Goal: Task Accomplishment & Management: Manage account settings

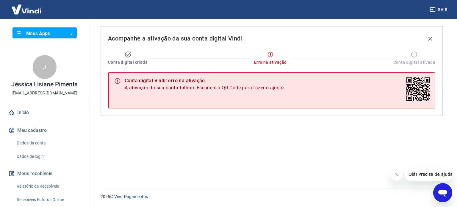
click at [270, 55] on icon at bounding box center [270, 54] width 7 height 7
click at [266, 65] on span "Erro na ativação" at bounding box center [270, 62] width 32 height 6
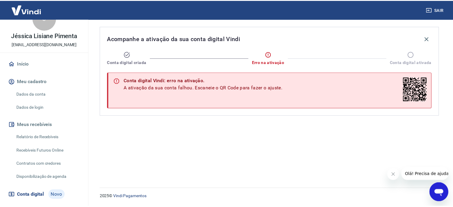
scroll to position [60, 0]
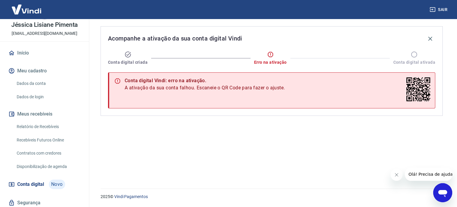
click at [52, 126] on link "Relatório de Recebíveis" at bounding box center [48, 127] width 68 height 12
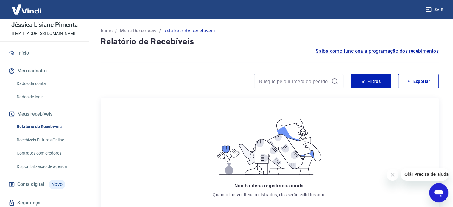
click at [46, 85] on link "Dados da conta" at bounding box center [48, 83] width 68 height 12
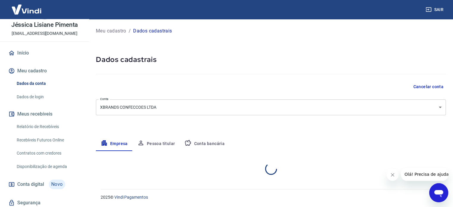
select select "MG"
select select "business"
click at [42, 101] on link "Dados de login" at bounding box center [48, 97] width 68 height 12
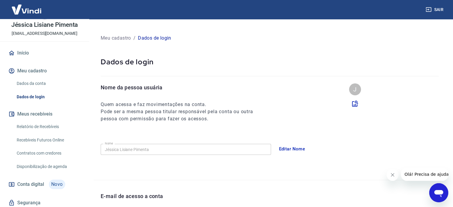
click at [30, 56] on link "Início" at bounding box center [44, 52] width 75 height 13
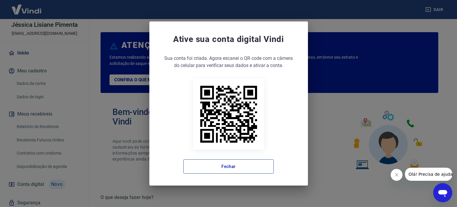
click at [218, 169] on button "Fechar" at bounding box center [228, 166] width 91 height 14
